Goal: Task Accomplishment & Management: Use online tool/utility

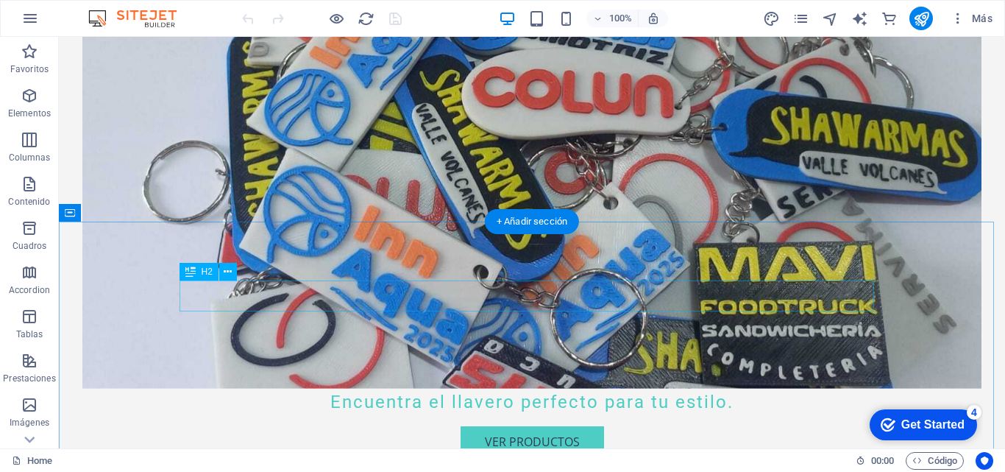
scroll to position [294, 0]
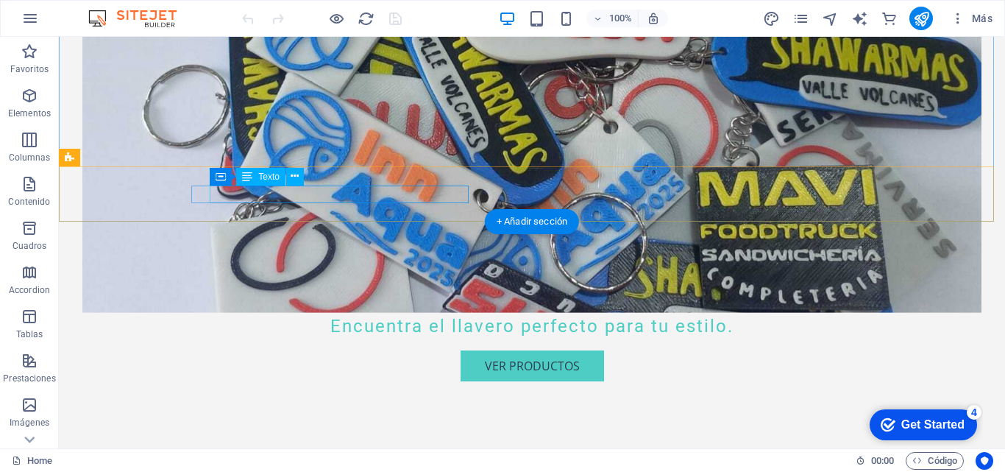
click at [455, 471] on span "7500000" at bounding box center [457, 479] width 46 height 16
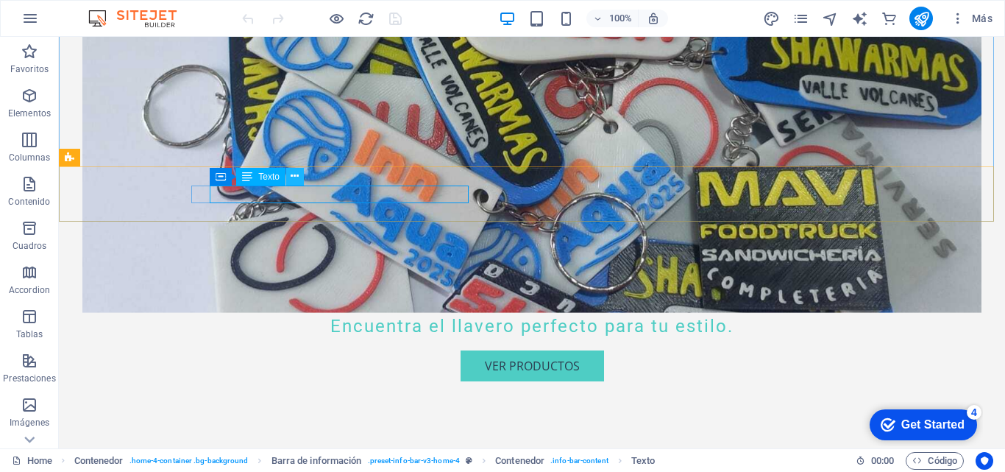
click at [297, 174] on icon at bounding box center [295, 176] width 8 height 15
click at [298, 174] on icon at bounding box center [295, 176] width 8 height 15
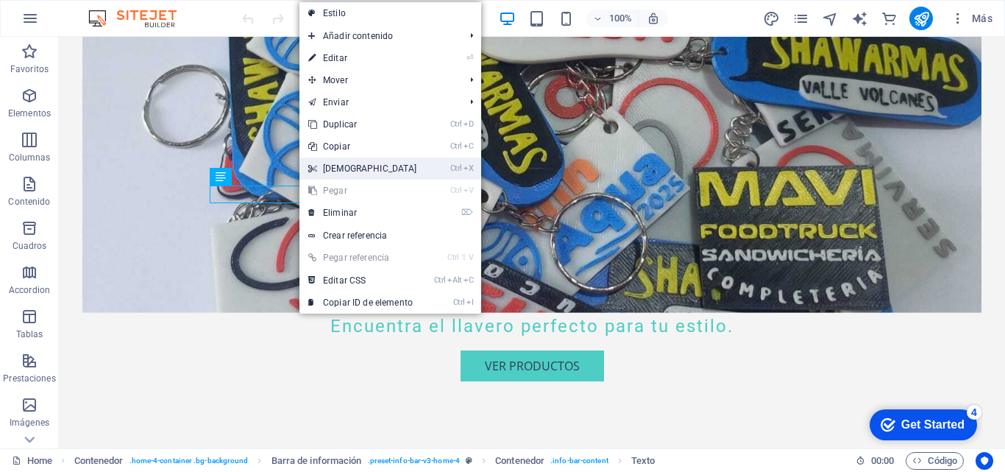
click at [351, 166] on link "Ctrl X Cortar" at bounding box center [363, 169] width 127 height 22
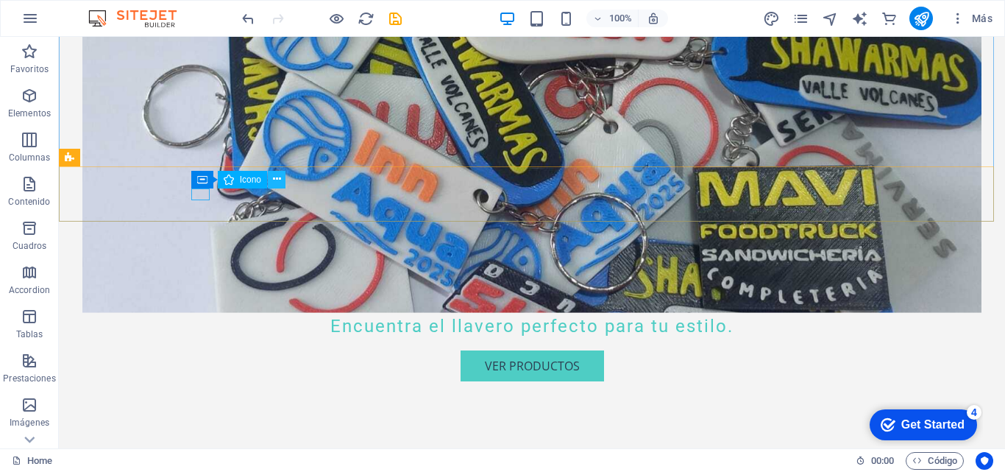
click at [277, 180] on icon at bounding box center [277, 179] width 8 height 15
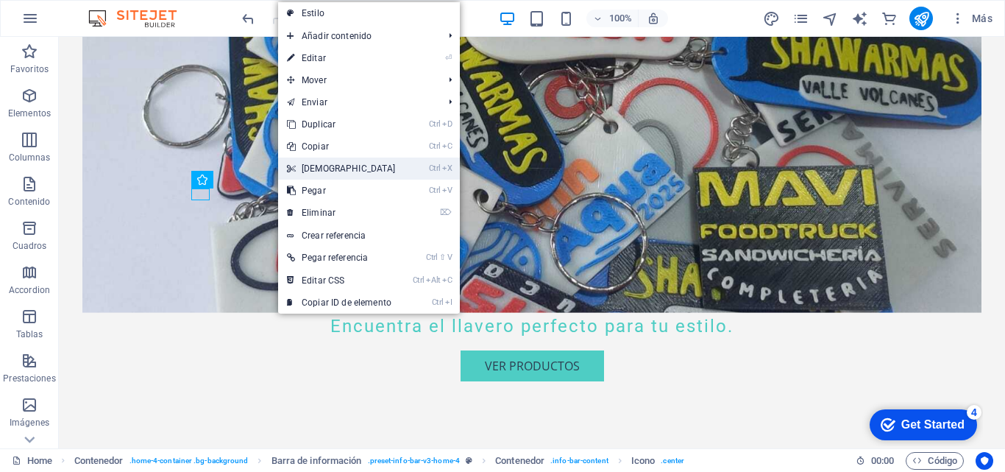
click at [319, 167] on link "Ctrl X Cortar" at bounding box center [341, 169] width 127 height 22
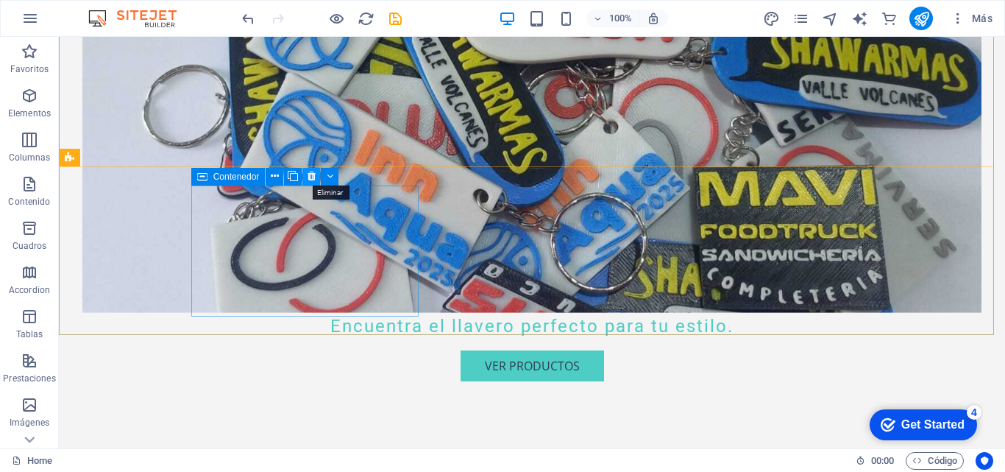
click at [313, 177] on icon at bounding box center [312, 176] width 8 height 15
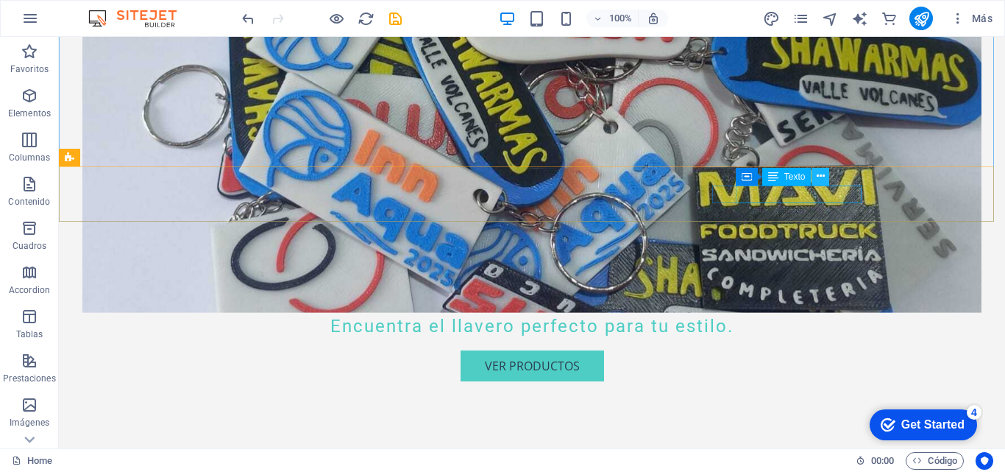
click at [820, 174] on icon at bounding box center [821, 176] width 8 height 15
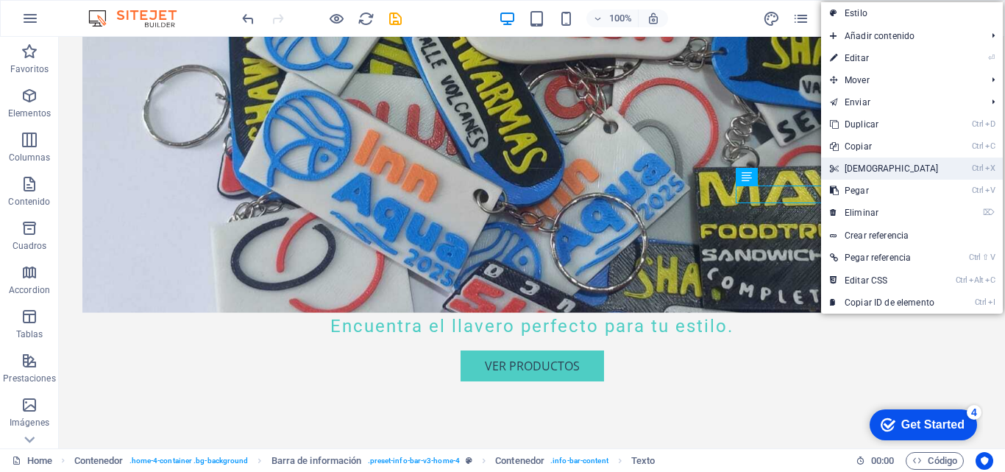
click at [857, 172] on link "Ctrl X Cortar" at bounding box center [884, 169] width 127 height 22
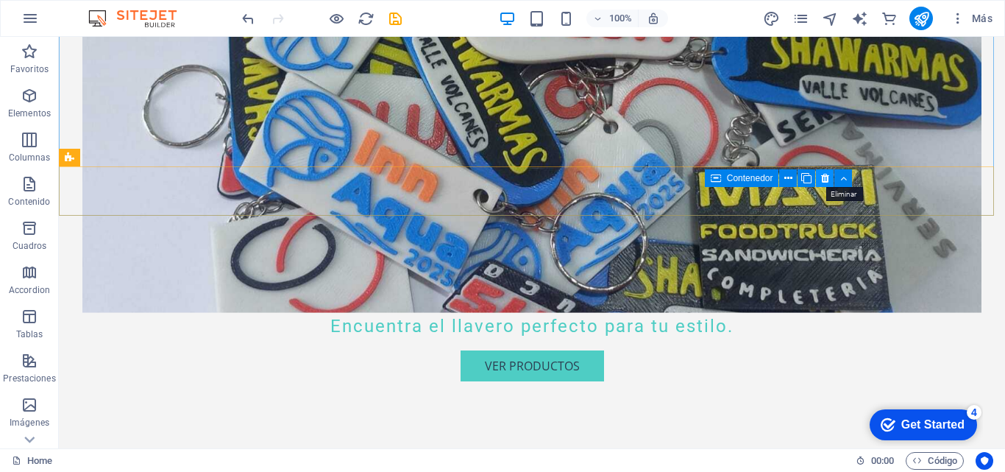
click at [827, 179] on icon at bounding box center [825, 178] width 8 height 15
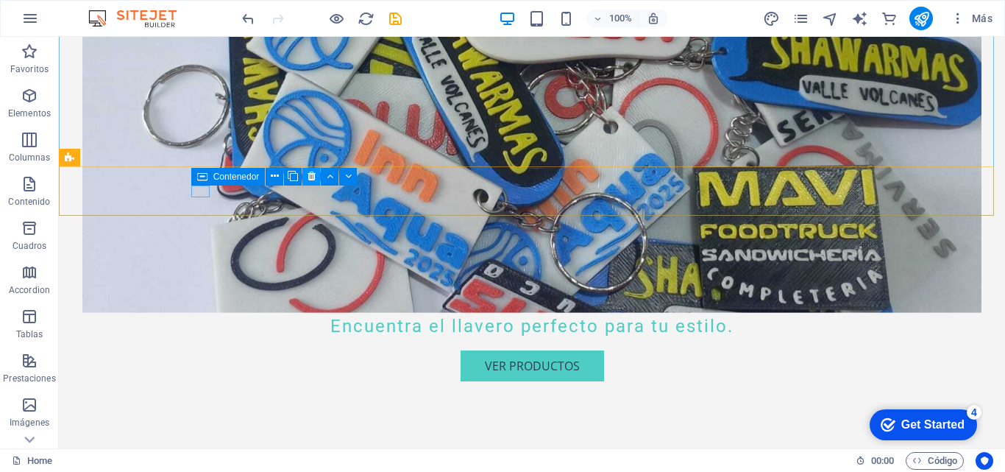
click at [313, 176] on icon at bounding box center [312, 176] width 8 height 15
click at [314, 177] on icon at bounding box center [312, 176] width 8 height 15
click at [313, 178] on icon at bounding box center [312, 176] width 8 height 15
click at [269, 178] on button at bounding box center [275, 177] width 18 height 18
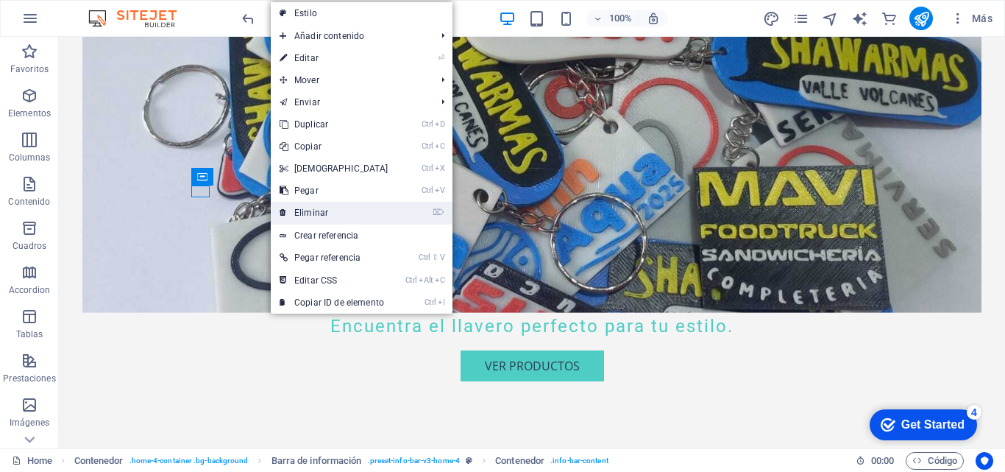
click at [308, 211] on link "⌦ Eliminar" at bounding box center [334, 213] width 127 height 22
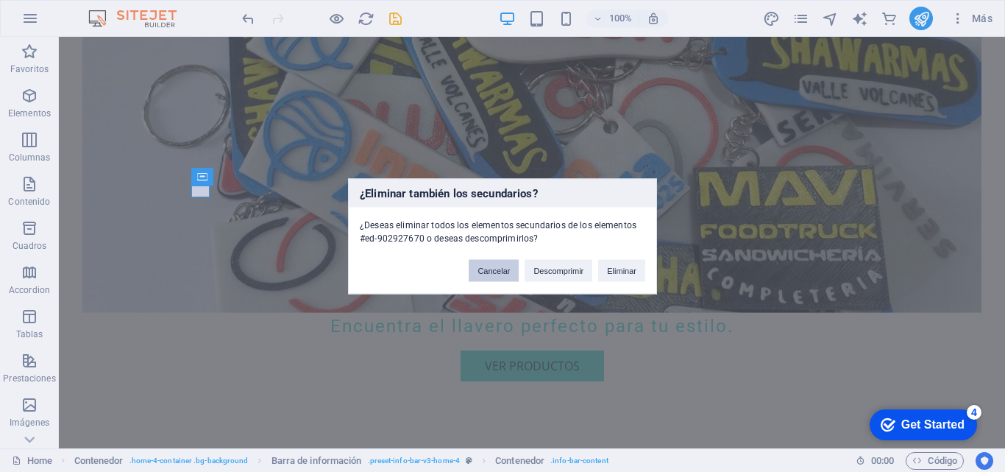
click at [502, 274] on button "Cancelar" at bounding box center [494, 270] width 50 height 22
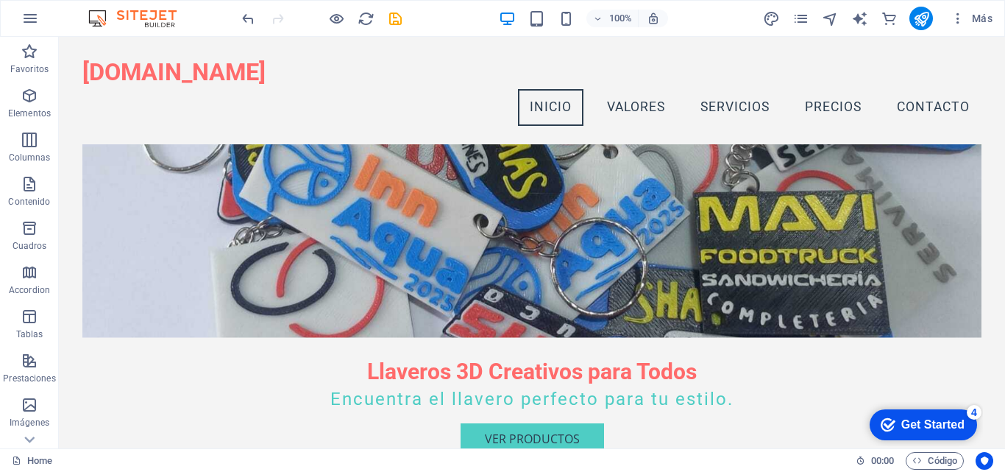
scroll to position [161, 0]
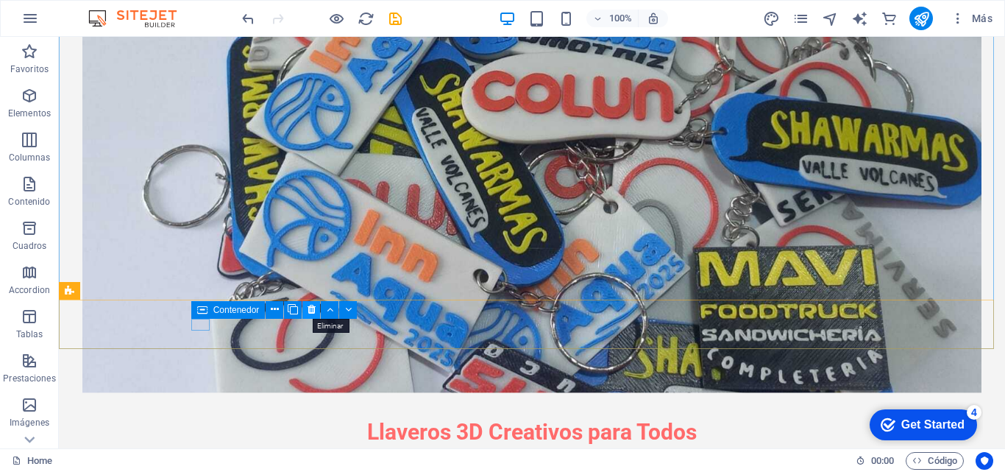
click at [315, 309] on icon at bounding box center [312, 309] width 8 height 15
click at [280, 305] on button at bounding box center [275, 310] width 18 height 18
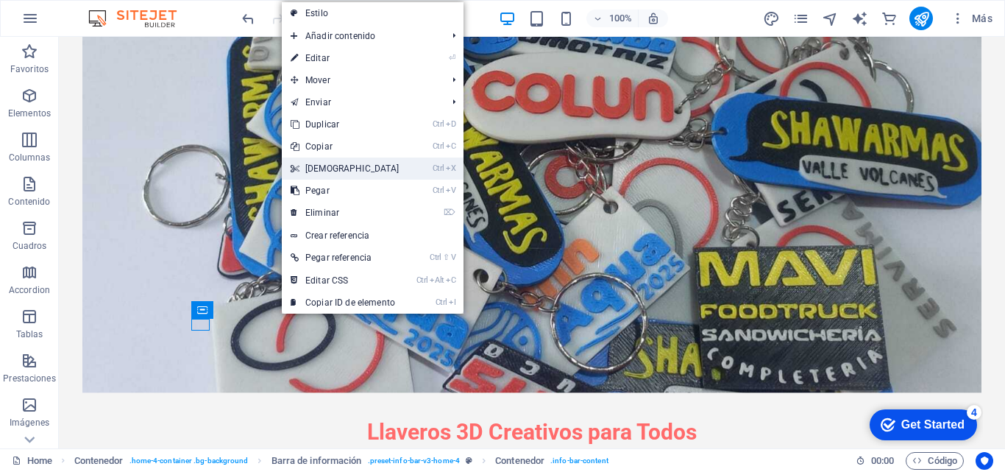
click at [320, 168] on link "Ctrl X Cortar" at bounding box center [345, 169] width 127 height 22
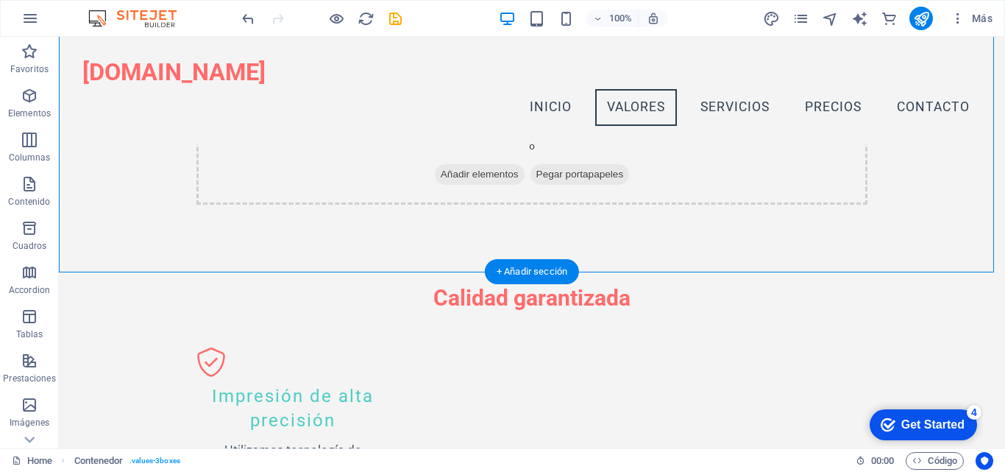
scroll to position [615, 0]
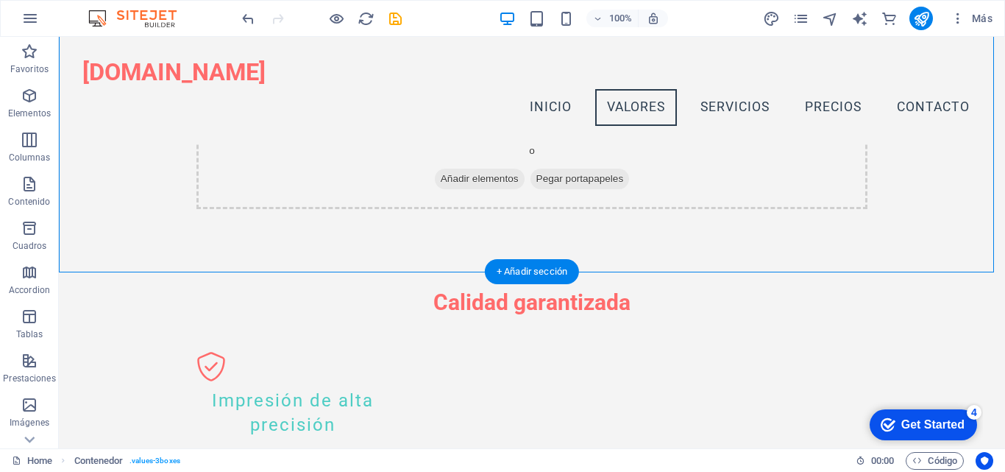
drag, startPoint x: 431, startPoint y: 222, endPoint x: 635, endPoint y: 132, distance: 223.5
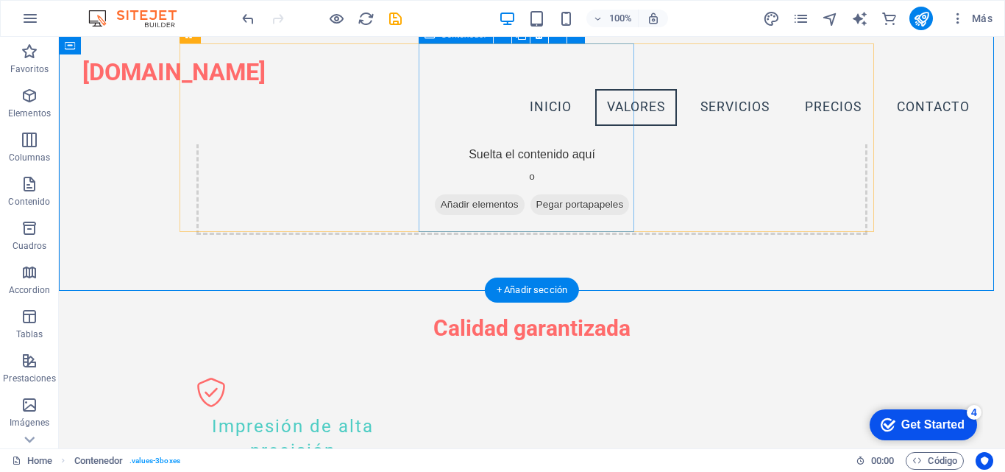
scroll to position [541, 0]
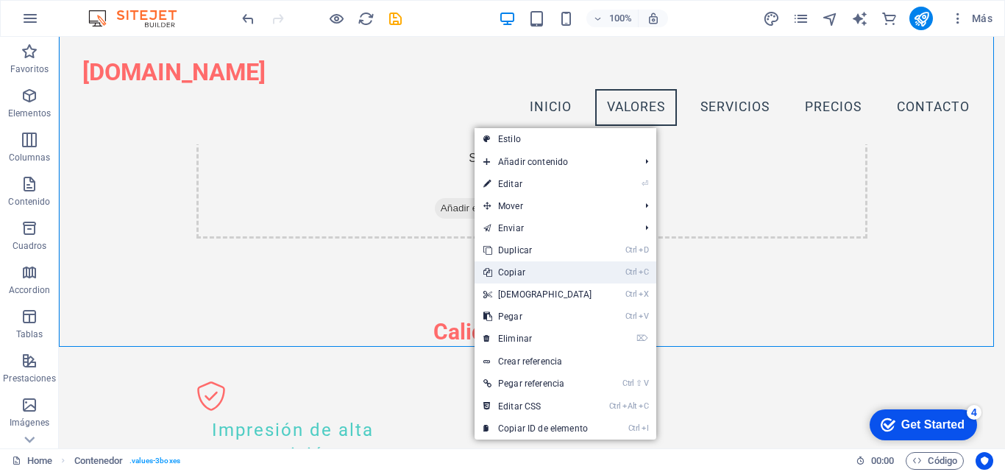
click at [515, 268] on link "Ctrl C Copiar" at bounding box center [538, 272] width 127 height 22
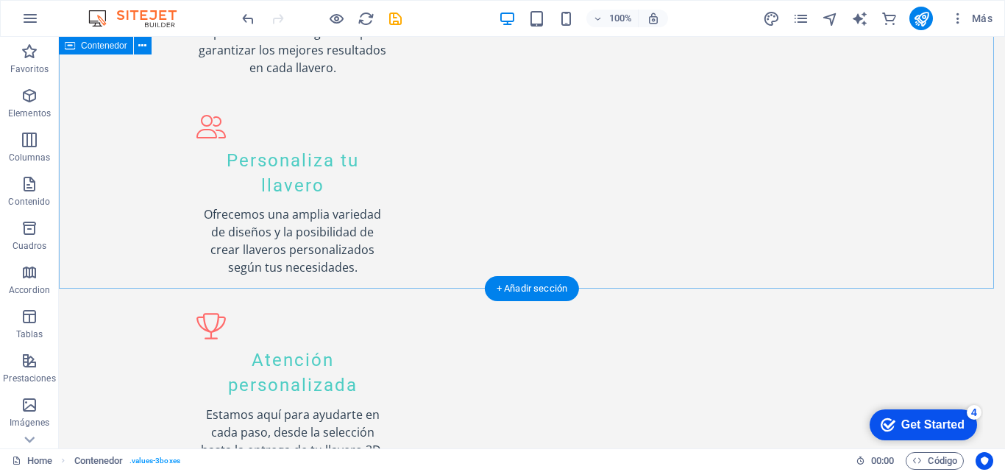
scroll to position [1278, 0]
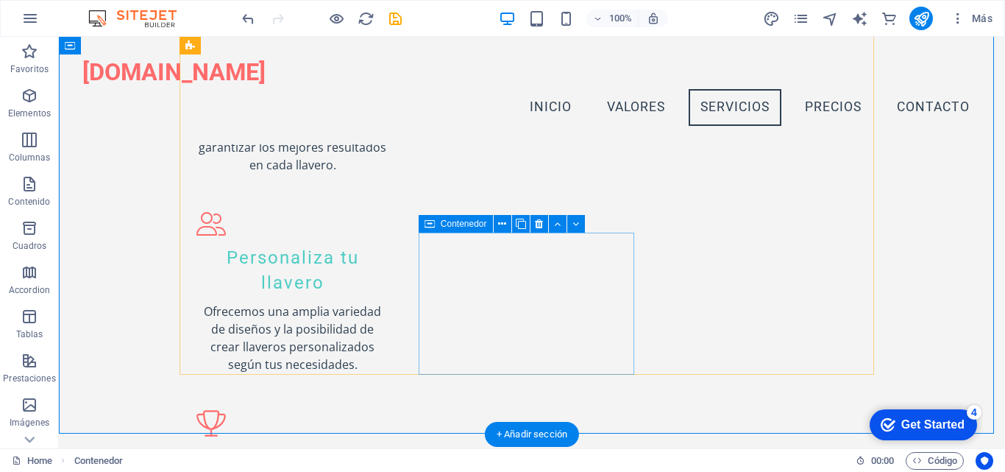
scroll to position [909, 0]
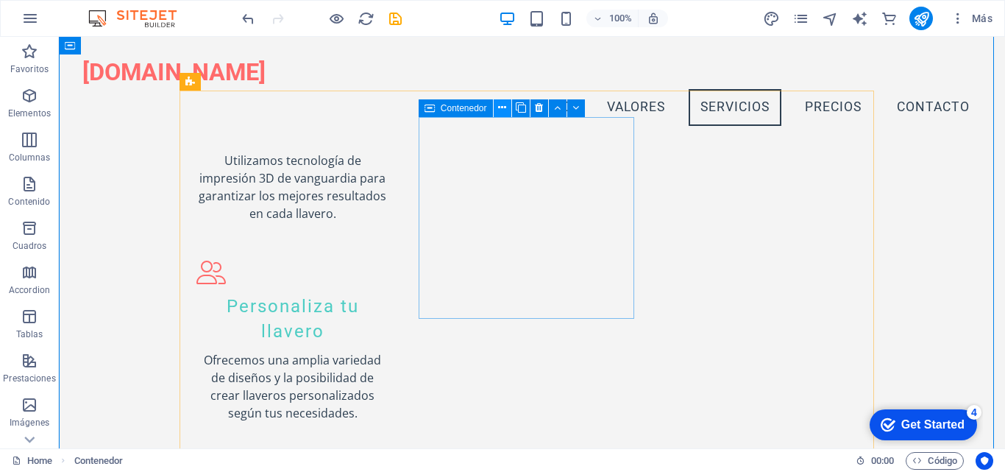
click at [501, 113] on icon at bounding box center [502, 107] width 8 height 15
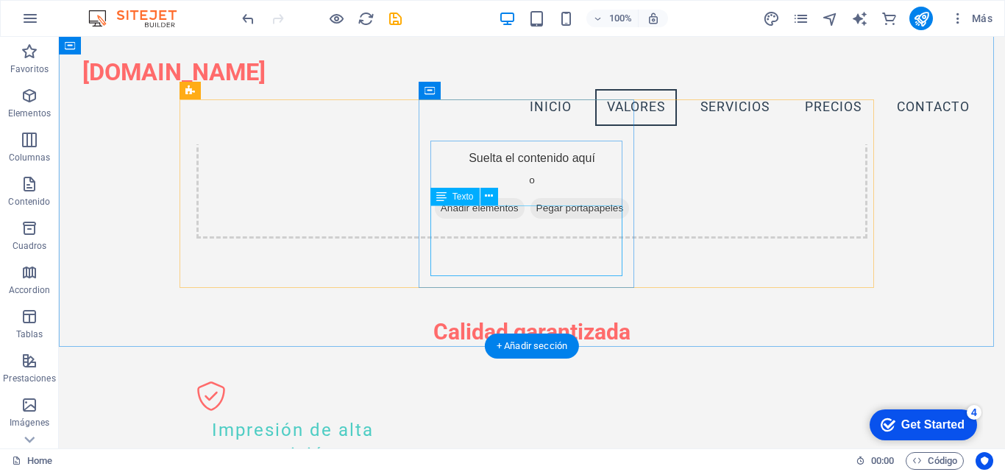
scroll to position [394, 0]
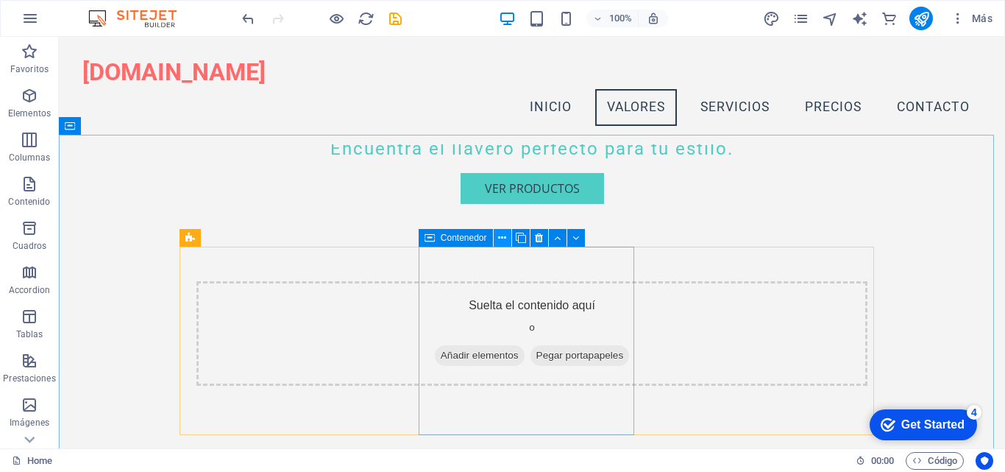
click at [499, 238] on icon at bounding box center [502, 237] width 8 height 15
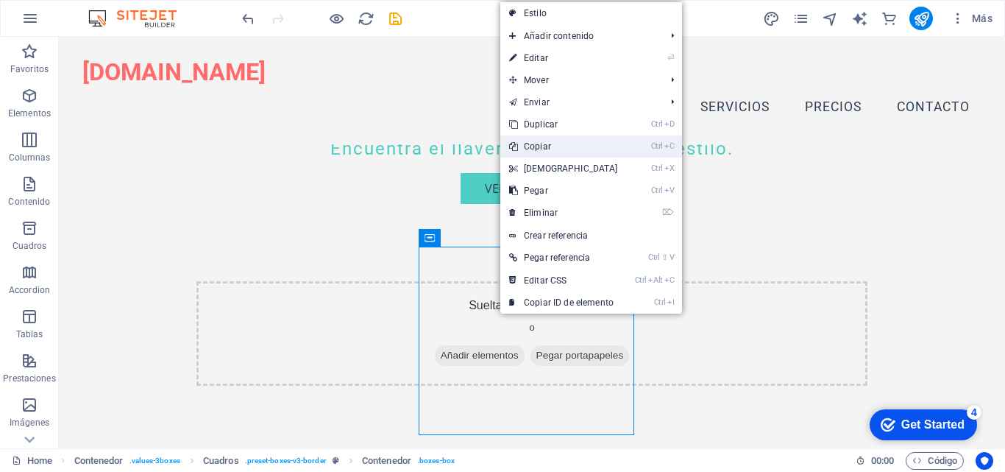
drag, startPoint x: 541, startPoint y: 147, endPoint x: 486, endPoint y: 117, distance: 62.9
click at [541, 147] on link "Ctrl C Copiar" at bounding box center [564, 146] width 127 height 22
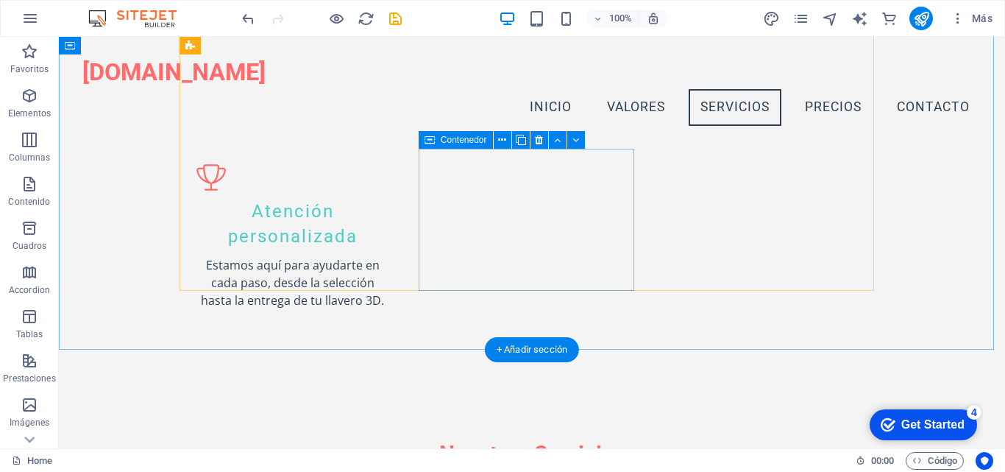
scroll to position [1056, 0]
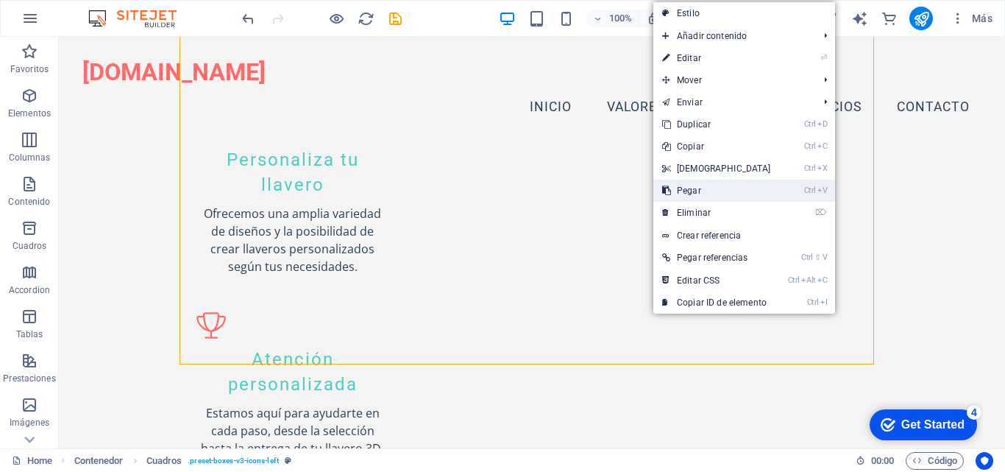
click at [696, 191] on link "Ctrl V Pegar" at bounding box center [717, 191] width 127 height 22
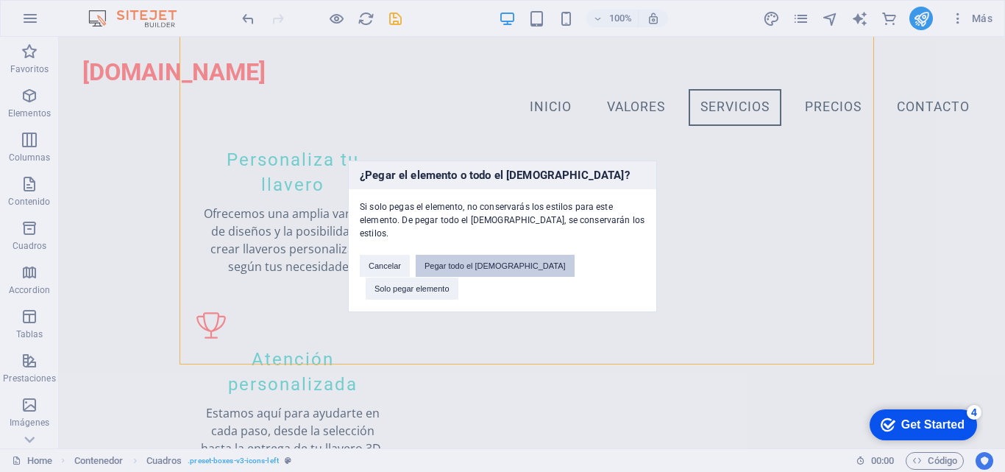
click at [522, 271] on button "Pegar todo el [DEMOGRAPHIC_DATA]" at bounding box center [495, 266] width 159 height 22
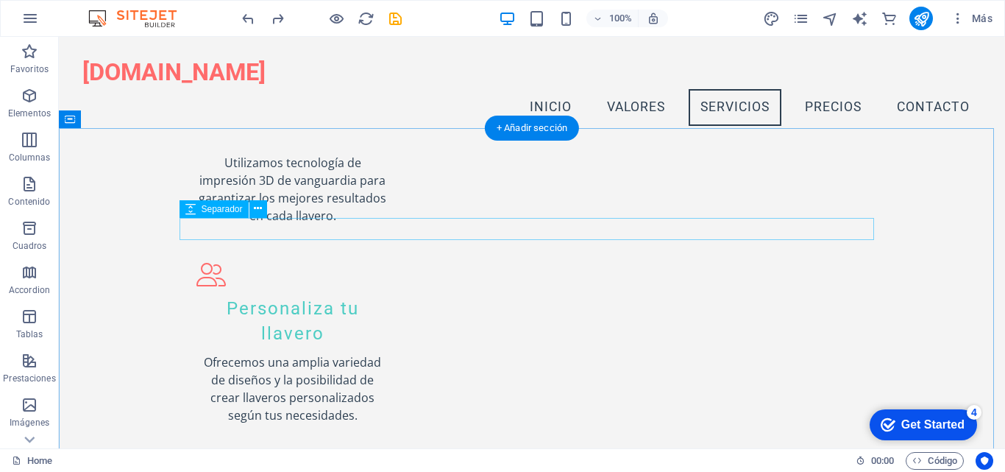
scroll to position [760, 0]
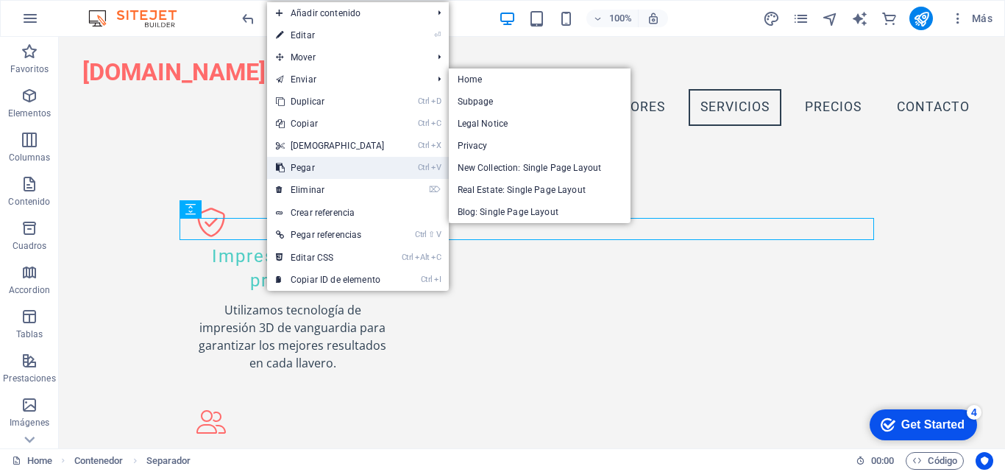
click at [316, 169] on link "Ctrl V Pegar" at bounding box center [330, 168] width 127 height 22
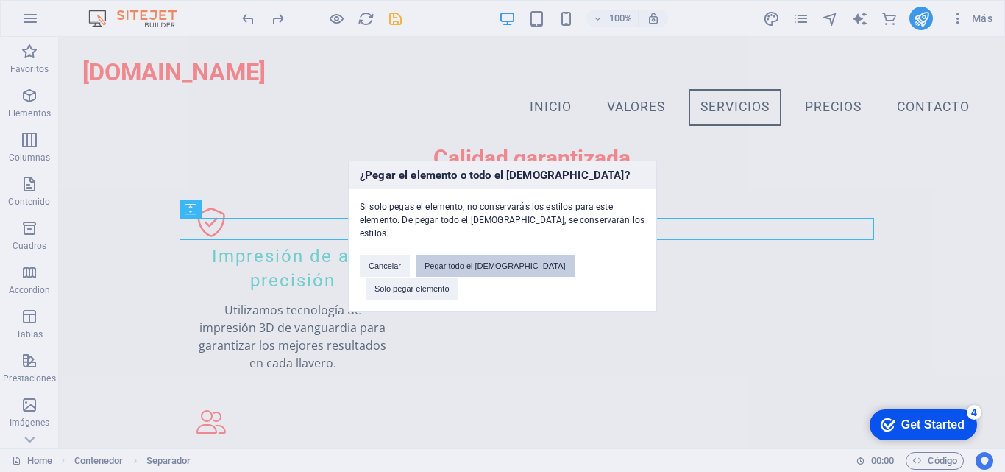
drag, startPoint x: 578, startPoint y: 271, endPoint x: 507, endPoint y: 267, distance: 70.8
click at [518, 271] on div "Cancelar Pegar todo el preajuste Solo pegar elemento" at bounding box center [503, 270] width 308 height 60
click at [506, 266] on button "Pegar todo el [DEMOGRAPHIC_DATA]" at bounding box center [495, 266] width 159 height 22
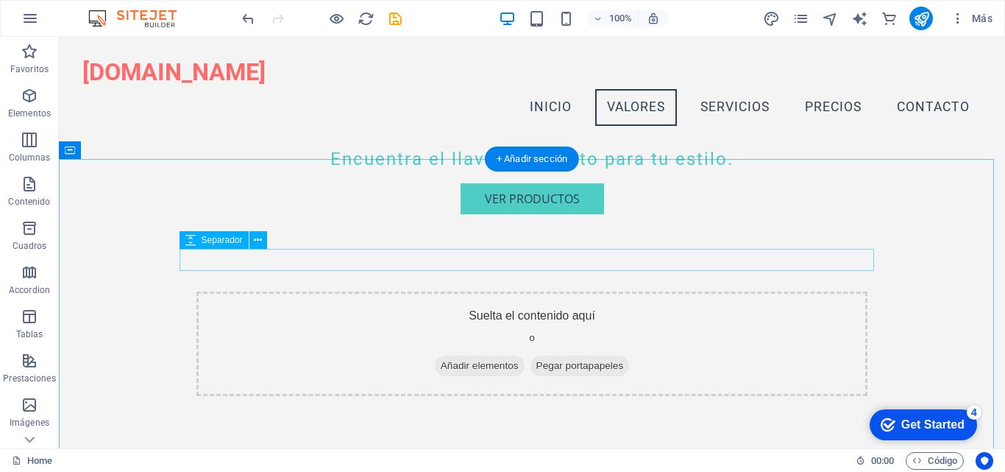
scroll to position [318, 0]
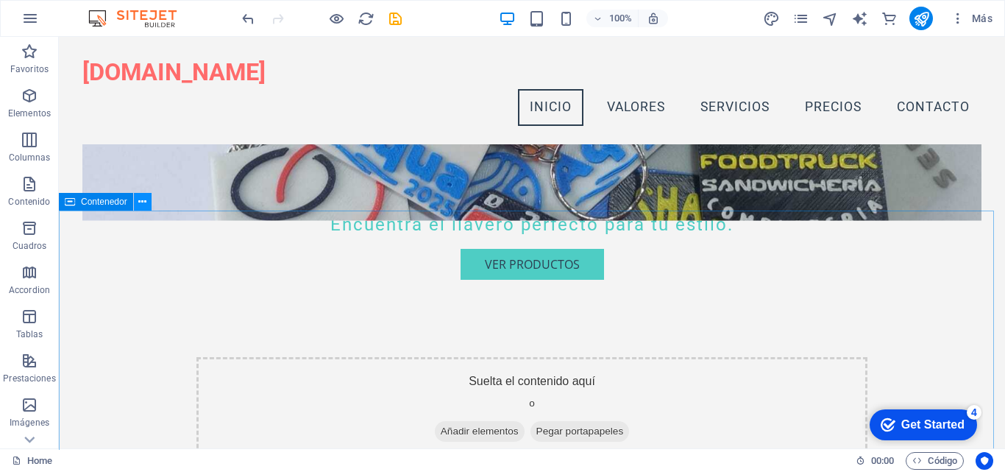
click at [142, 199] on icon at bounding box center [142, 201] width 8 height 15
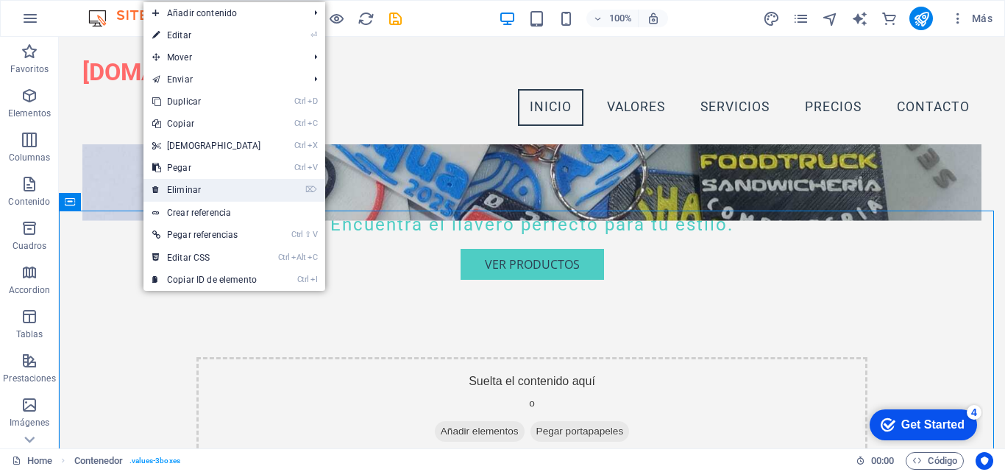
click at [177, 193] on link "⌦ Eliminar" at bounding box center [207, 190] width 127 height 22
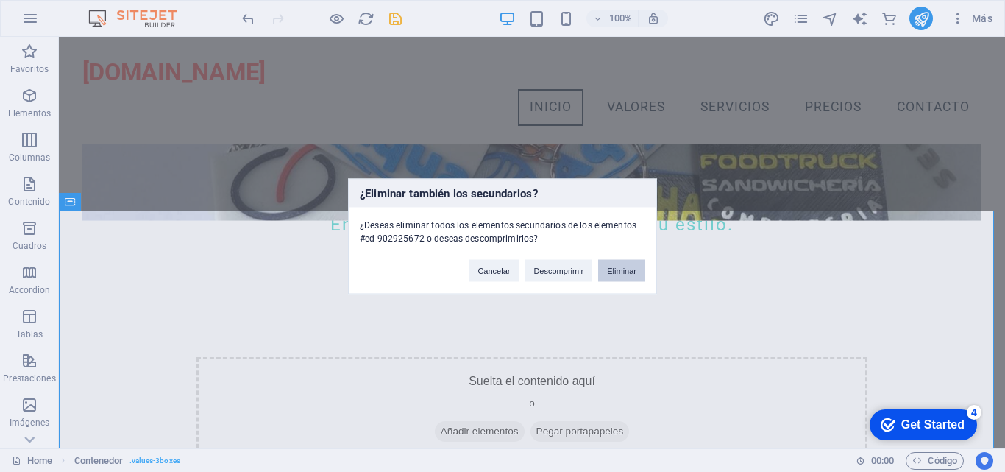
click at [621, 275] on button "Eliminar" at bounding box center [621, 270] width 47 height 22
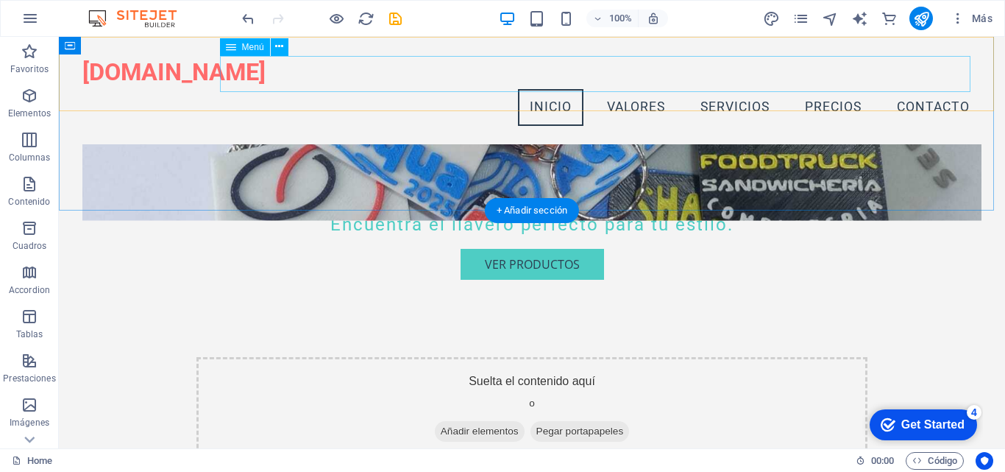
click at [632, 89] on nav "Inicio Valores Servicios Precios Contacto" at bounding box center [531, 107] width 899 height 37
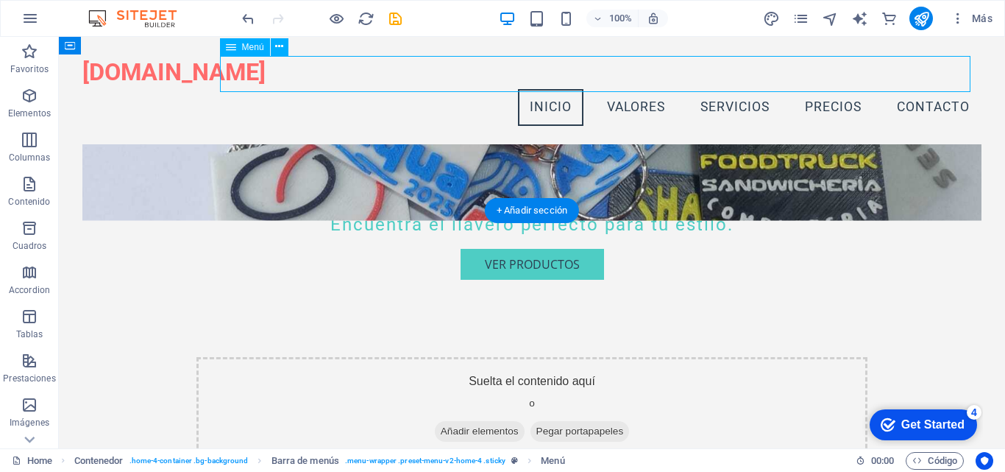
click at [632, 89] on nav "Inicio Valores Servicios Precios Contacto" at bounding box center [531, 107] width 899 height 37
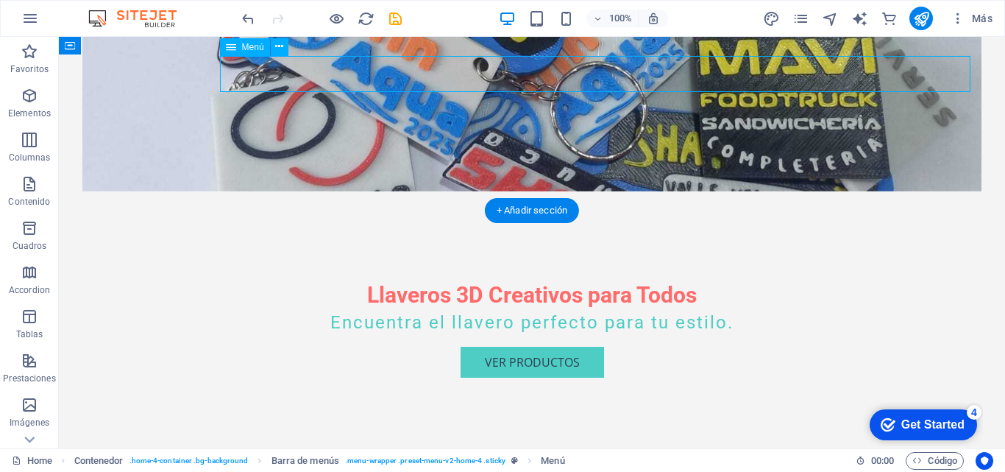
select select
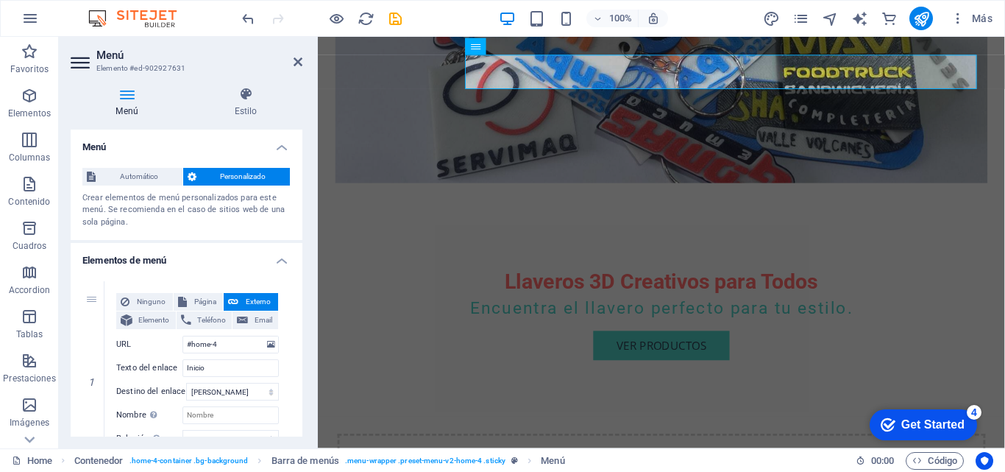
scroll to position [0, 0]
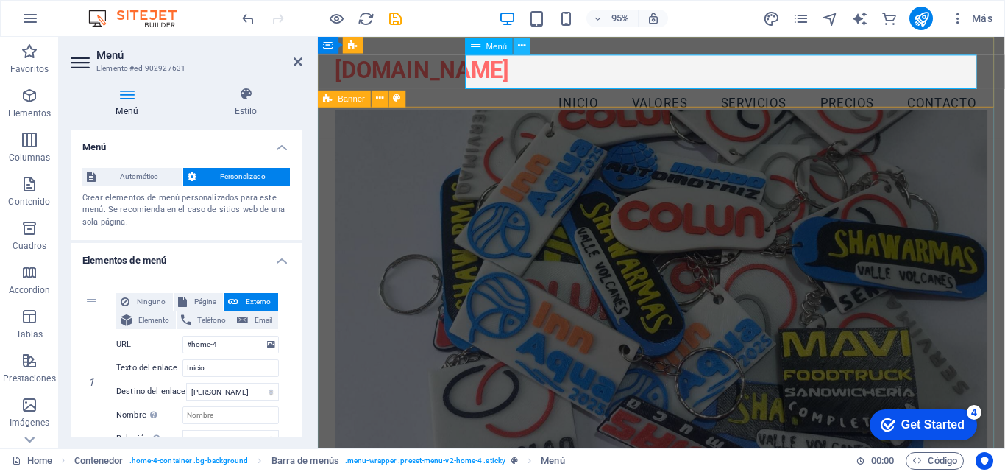
click at [523, 46] on icon at bounding box center [521, 46] width 7 height 15
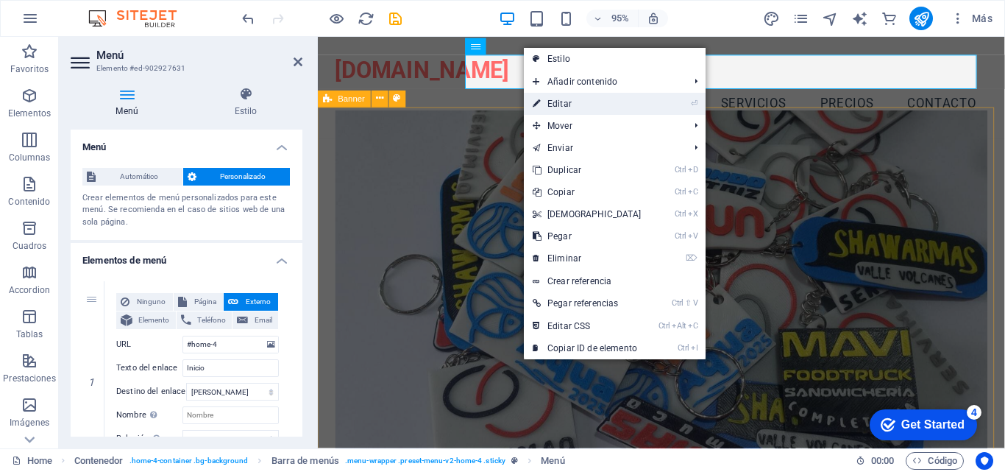
click at [563, 102] on link "⏎ Editar" at bounding box center [587, 104] width 127 height 22
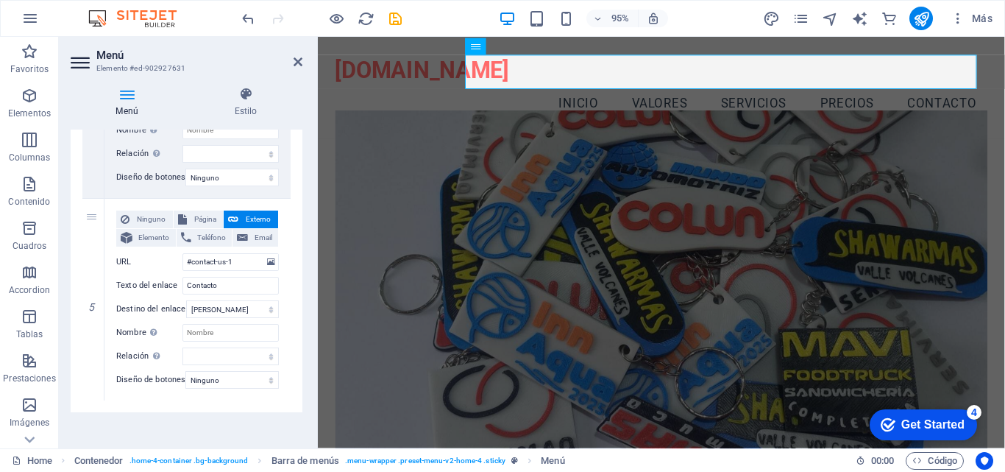
scroll to position [907, 0]
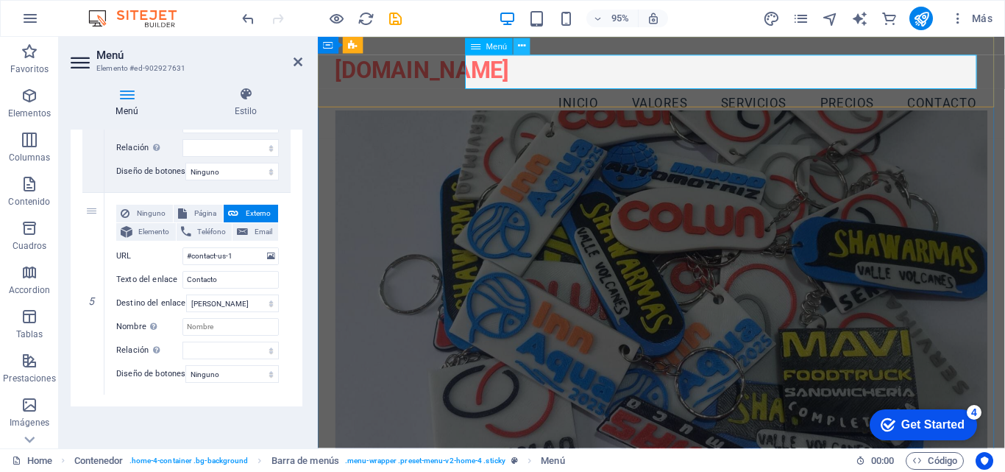
click at [520, 48] on icon at bounding box center [521, 46] width 7 height 15
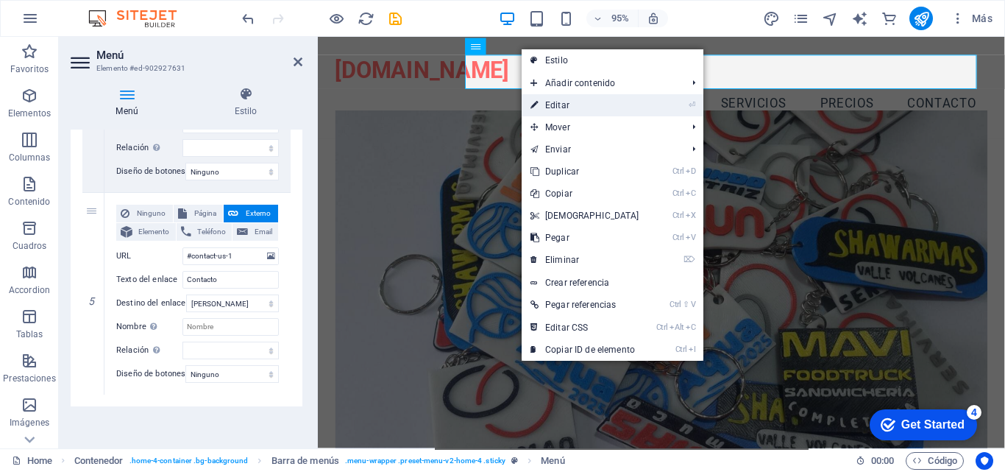
click at [556, 109] on link "⏎ Editar" at bounding box center [585, 105] width 127 height 22
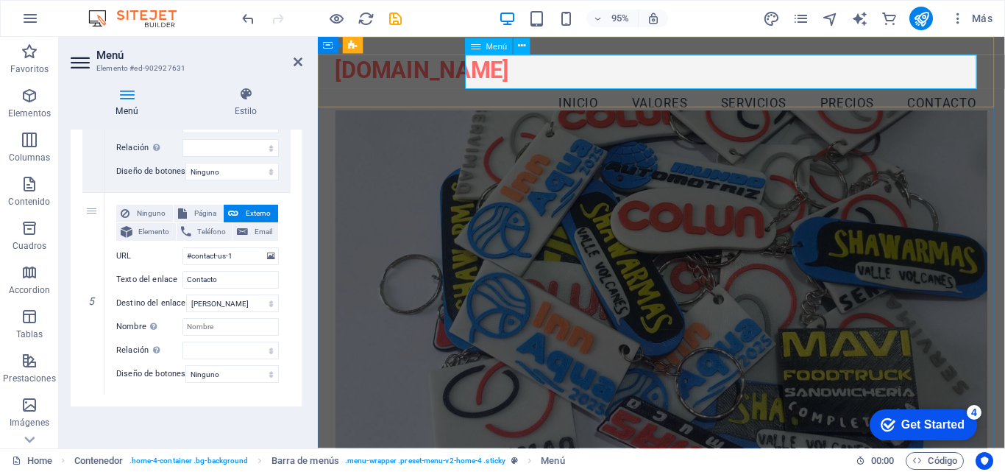
click at [650, 89] on nav "Inicio Valores Servicios Precios Contacto" at bounding box center [679, 107] width 687 height 37
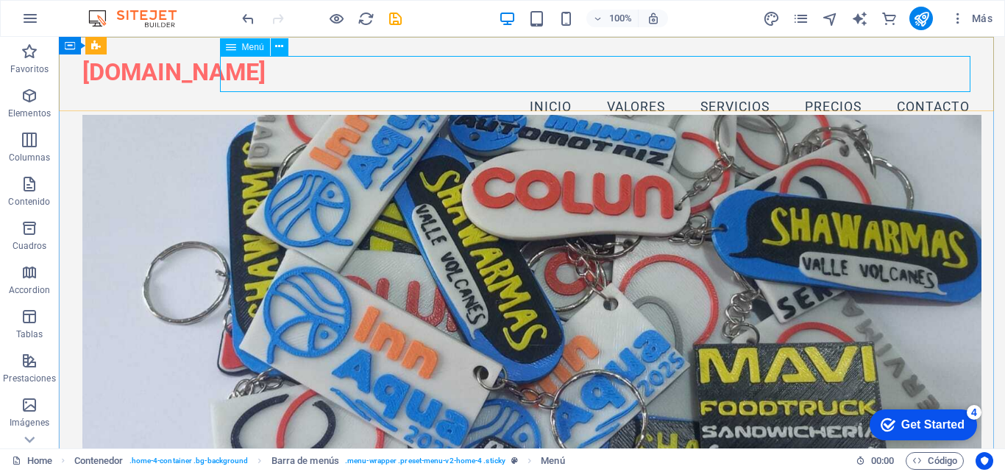
click at [622, 89] on nav "Inicio Valores Servicios Precios Contacto" at bounding box center [531, 107] width 899 height 37
click at [623, 89] on nav "Inicio Valores Servicios Precios Contacto" at bounding box center [531, 107] width 899 height 37
select select
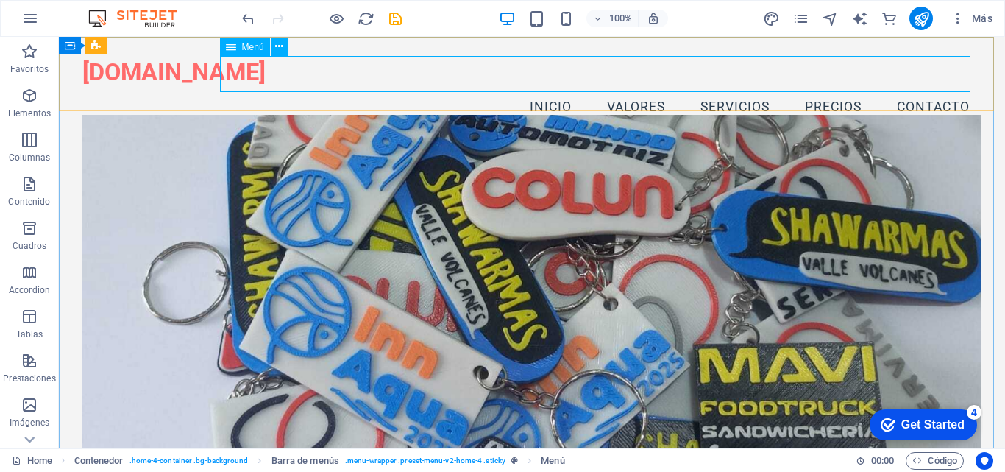
select select
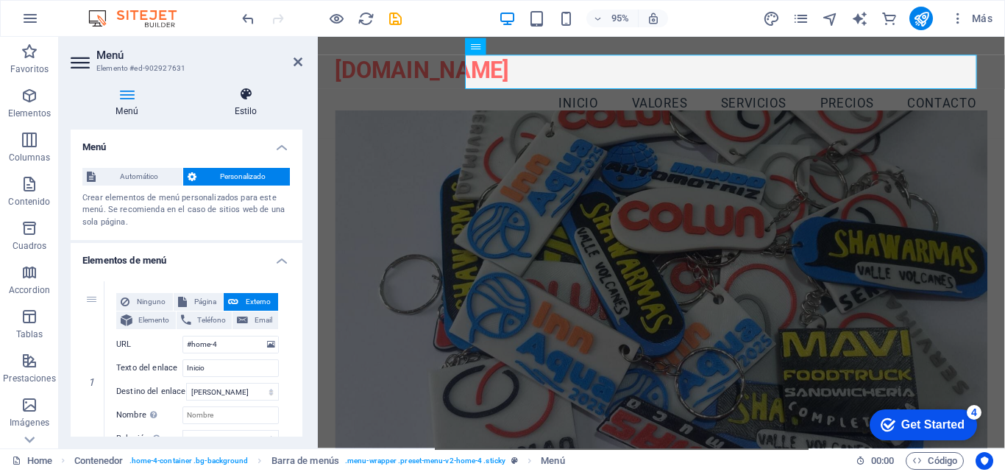
click at [248, 94] on icon at bounding box center [245, 94] width 113 height 15
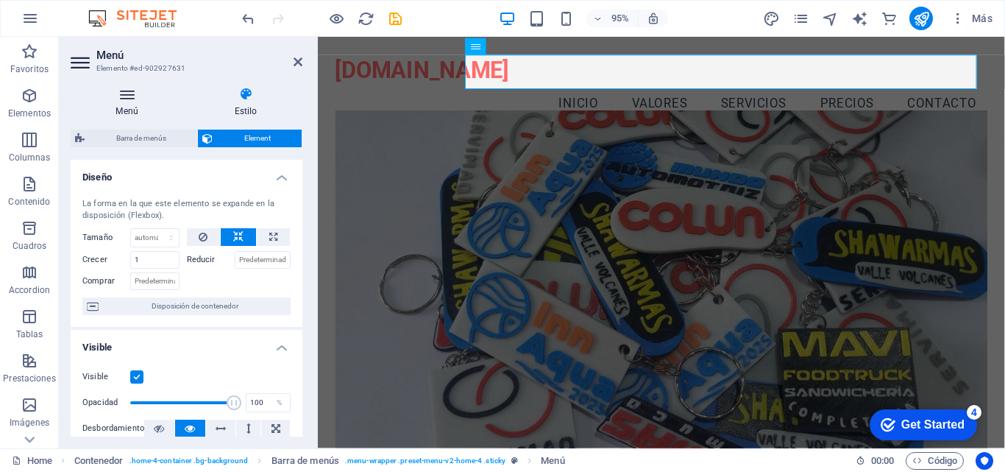
click at [132, 99] on icon at bounding box center [127, 94] width 113 height 15
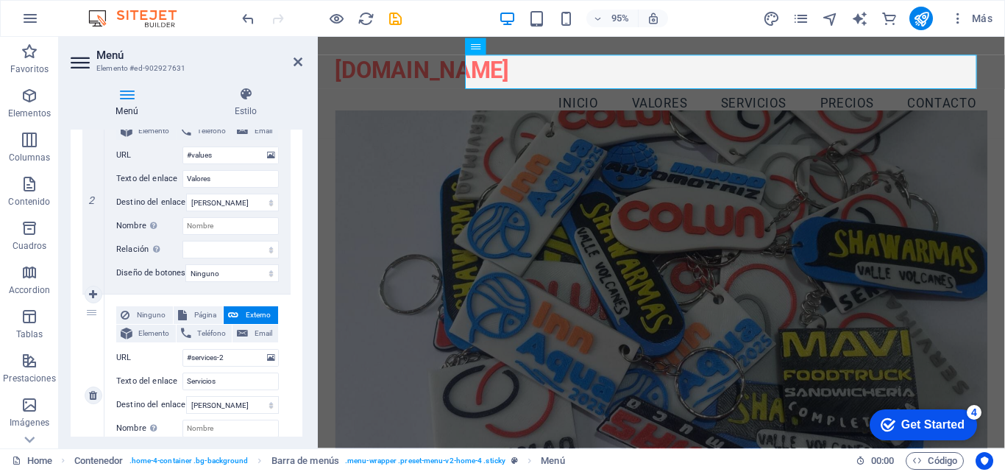
scroll to position [318, 0]
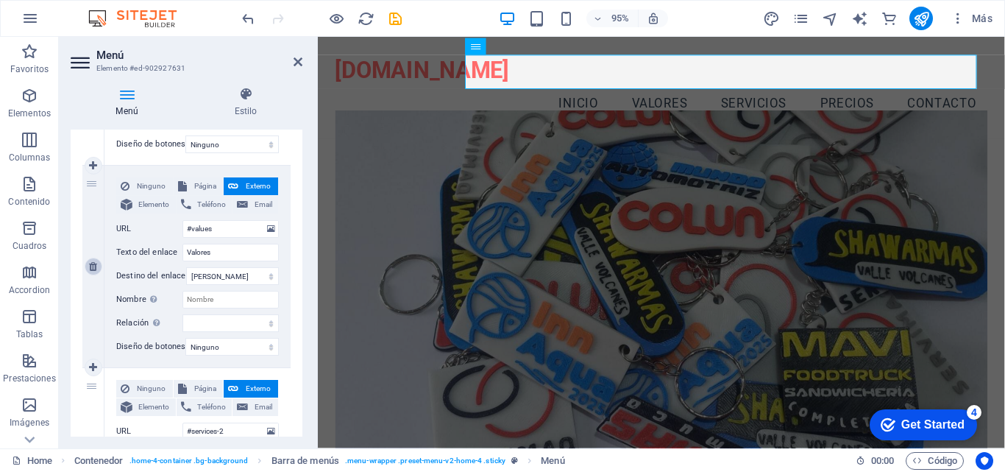
click at [93, 264] on icon at bounding box center [93, 266] width 8 height 10
select select
type input "#services-2"
type input "Servicios"
select select
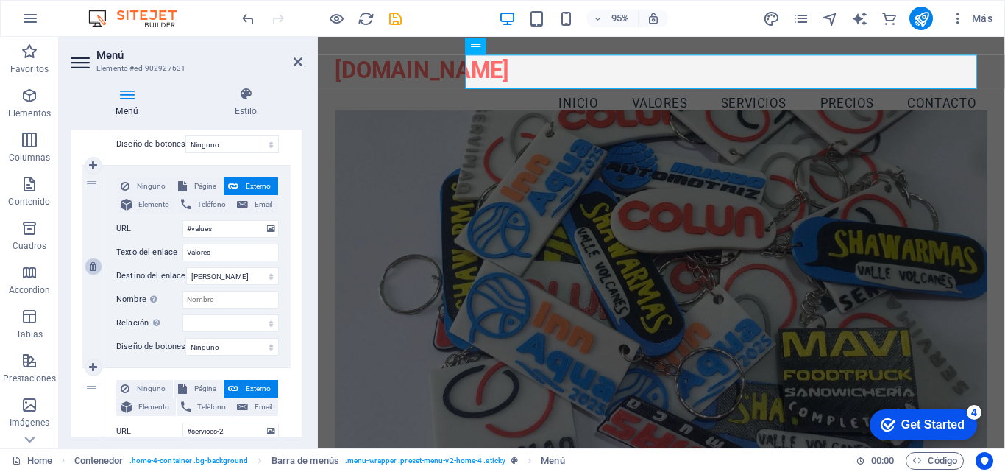
type input "#pricing-2"
type input "Precios"
select select
type input "#contact-us-1"
type input "Contacto"
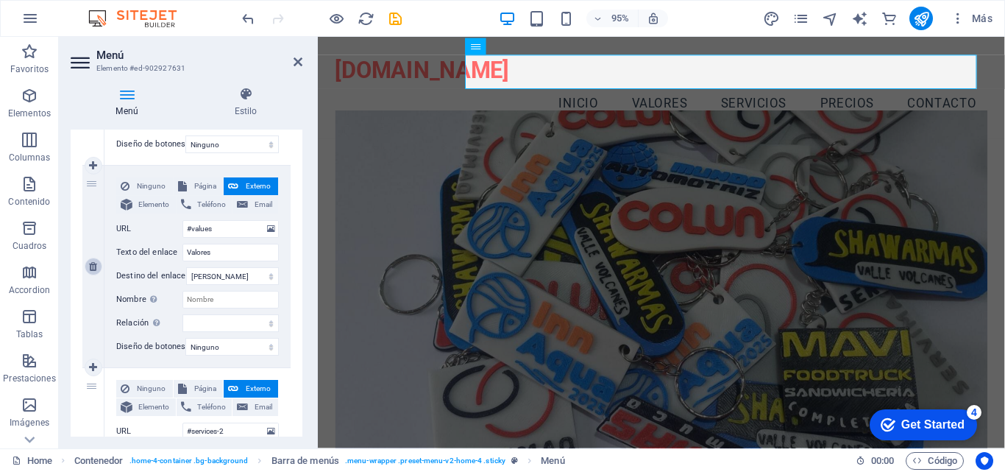
select select
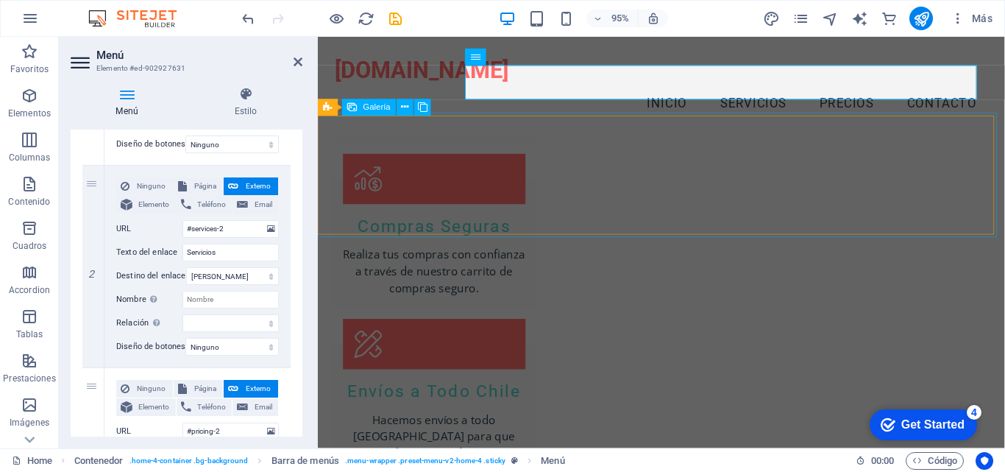
scroll to position [1766, 0]
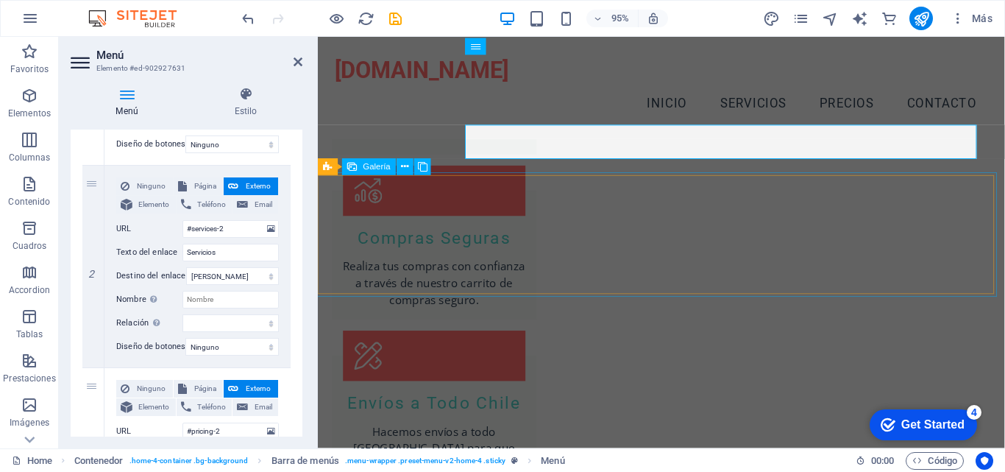
click at [373, 166] on span "Galería" at bounding box center [377, 167] width 27 height 8
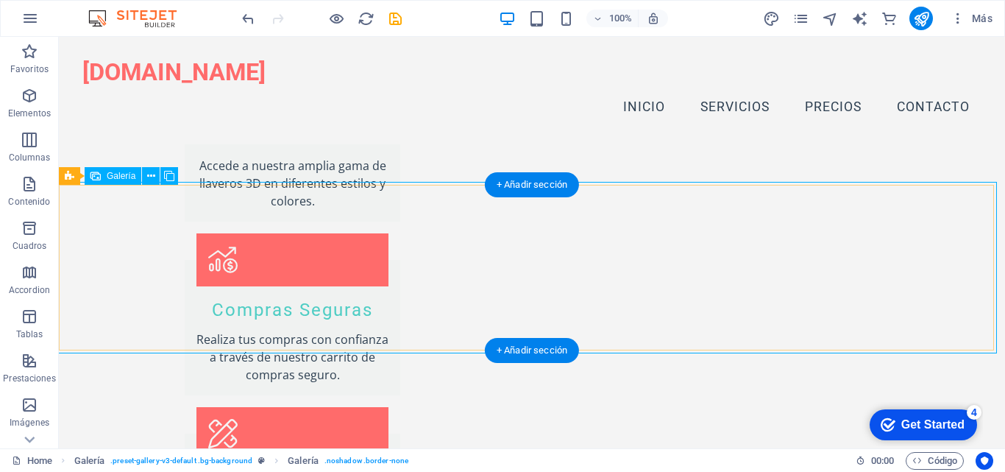
scroll to position [1656, 0]
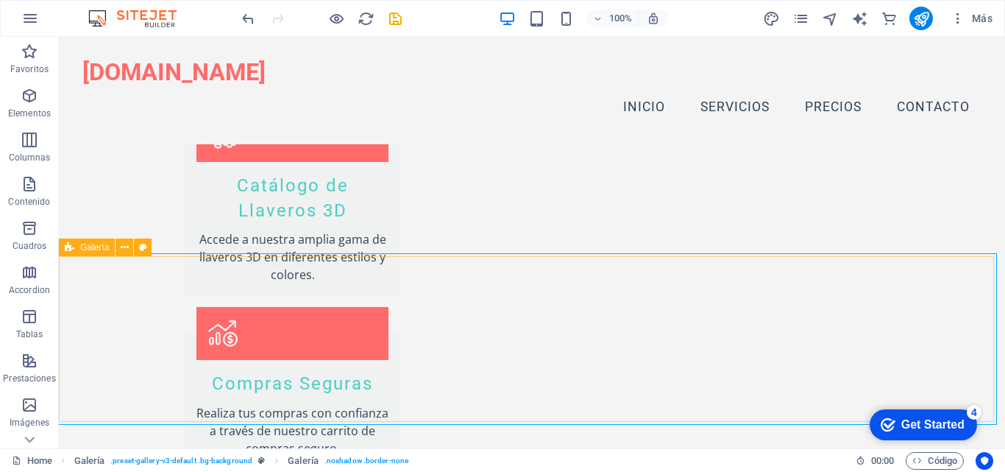
click at [71, 247] on icon at bounding box center [70, 247] width 10 height 18
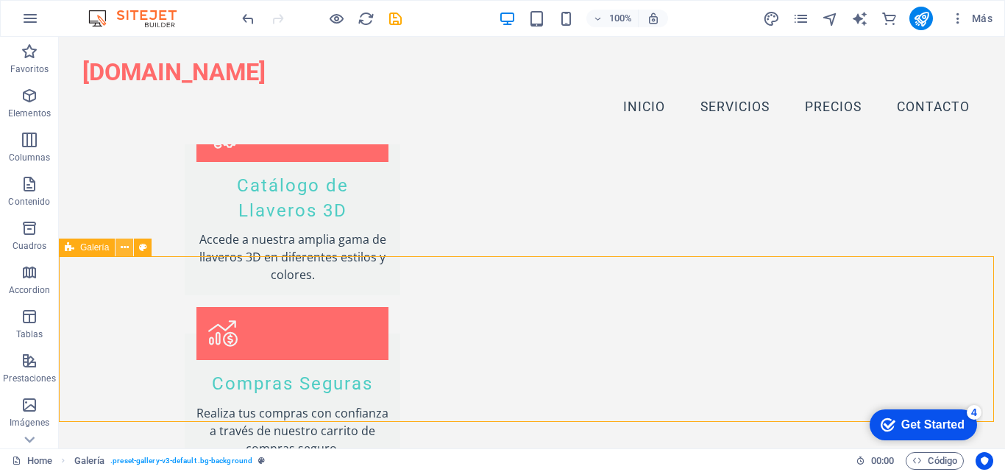
click at [127, 249] on icon at bounding box center [125, 247] width 8 height 15
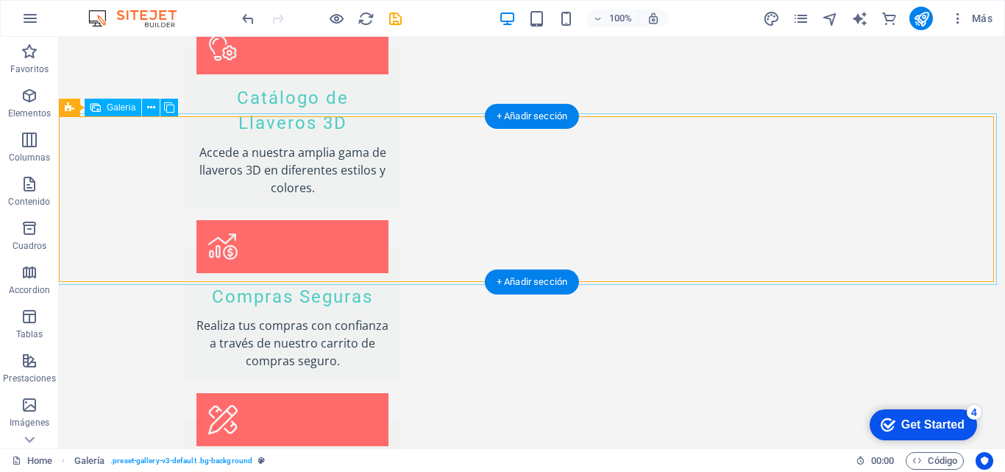
scroll to position [1878, 0]
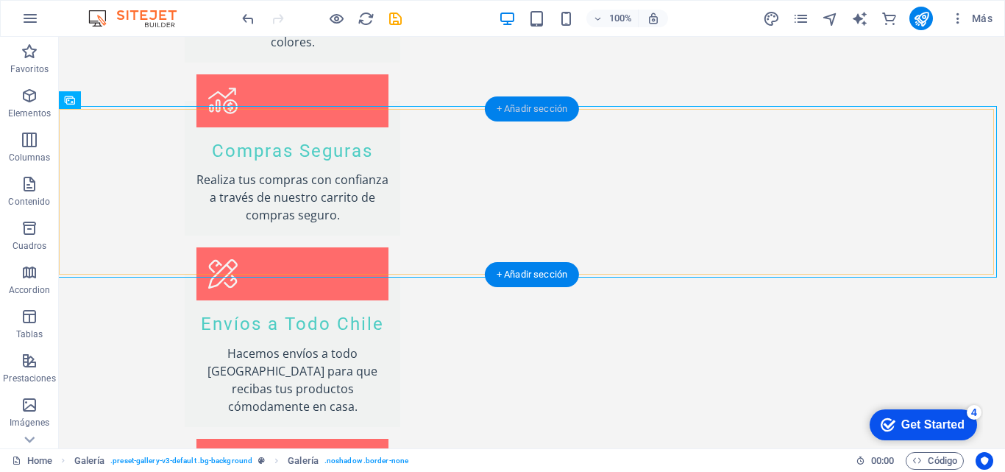
drag, startPoint x: 534, startPoint y: 105, endPoint x: 14, endPoint y: 168, distance: 523.4
click at [534, 105] on div "+ Añadir sección" at bounding box center [532, 108] width 94 height 25
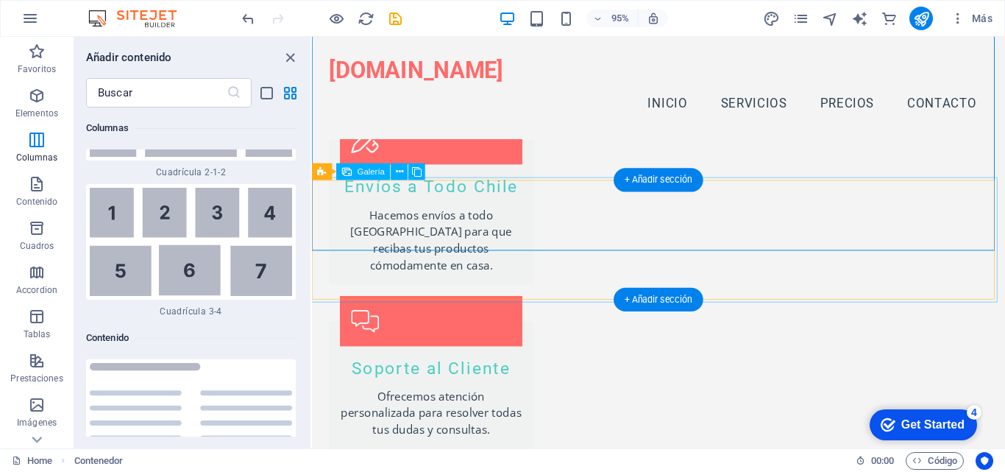
scroll to position [1743, 0]
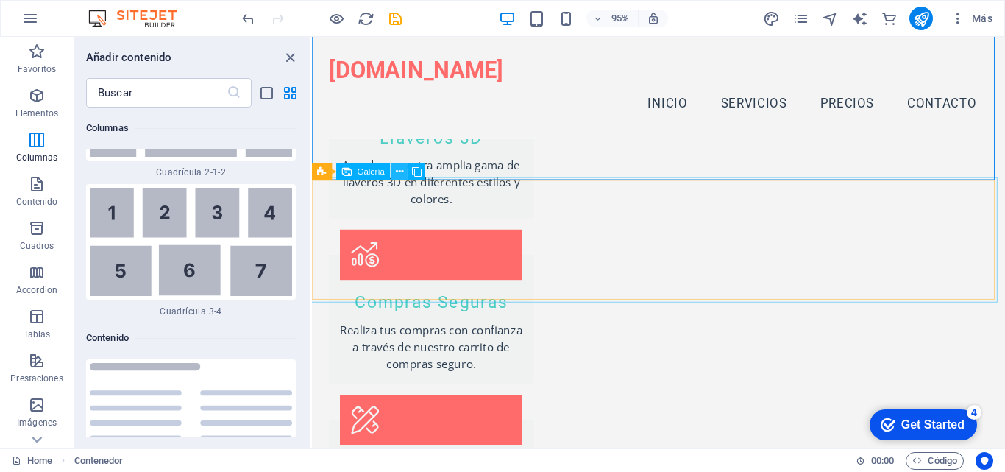
click at [401, 174] on icon at bounding box center [399, 172] width 7 height 15
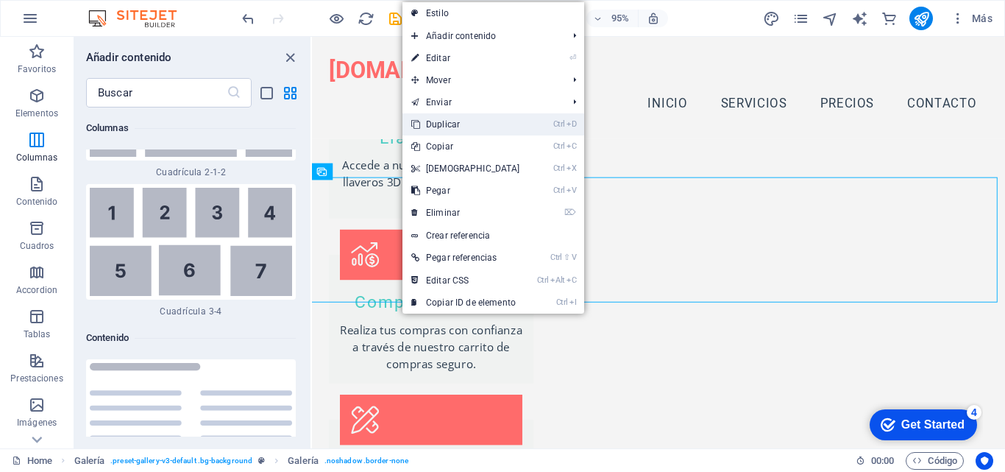
click at [441, 114] on link "Ctrl D Duplicar" at bounding box center [466, 124] width 127 height 22
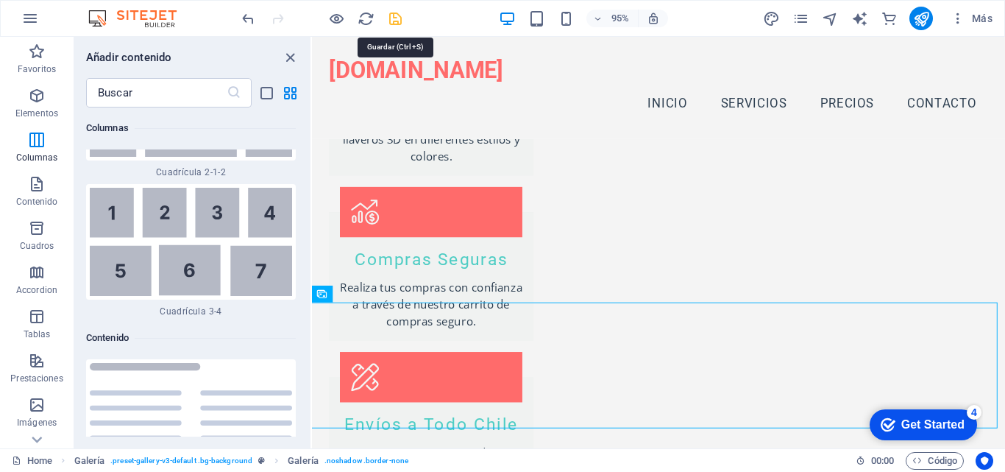
drag, startPoint x: 397, startPoint y: 18, endPoint x: 653, endPoint y: 28, distance: 256.4
click at [397, 18] on icon "save" at bounding box center [395, 18] width 17 height 17
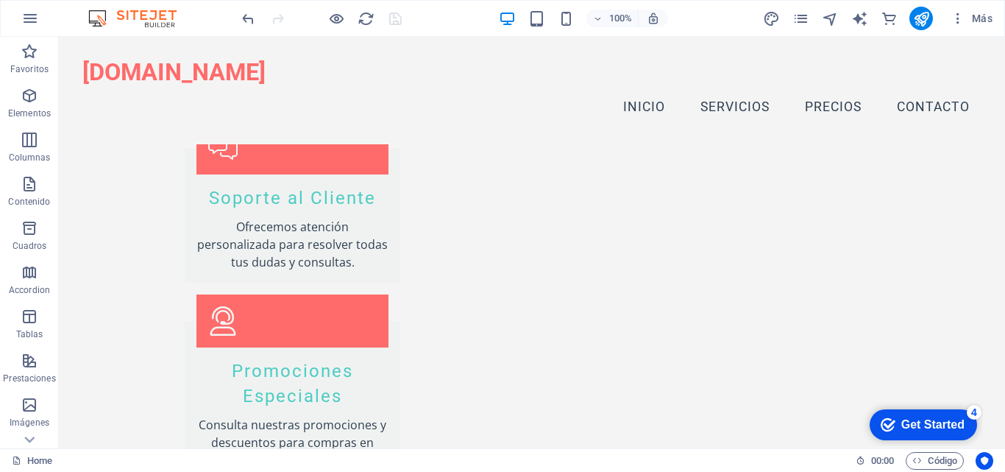
scroll to position [1798, 0]
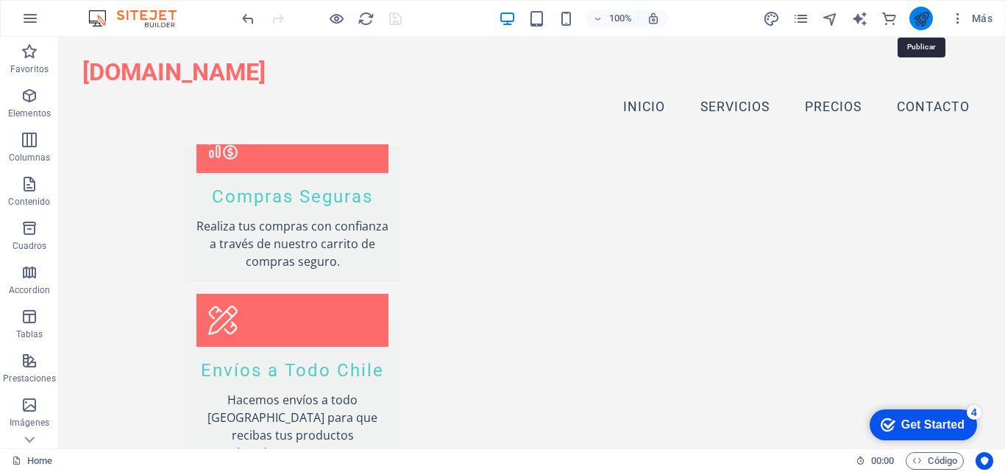
click at [920, 19] on icon "publish" at bounding box center [921, 18] width 17 height 17
